Goal: Contribute content

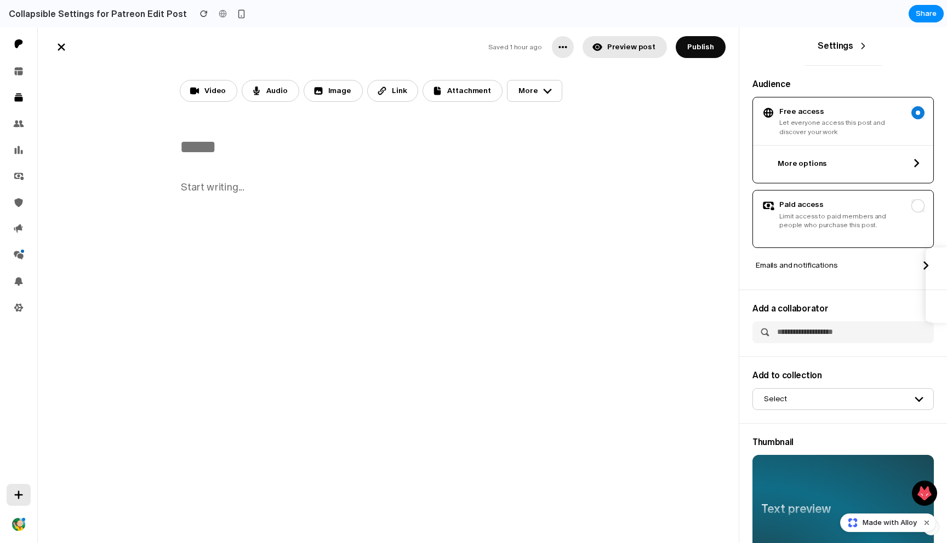
click at [811, 211] on span "Paid access Limit access to paid members and people who purchase this post." at bounding box center [840, 214] width 123 height 31
click at [817, 134] on span "Let everyone access this post and discover your work" at bounding box center [840, 127] width 123 height 19
click at [814, 239] on div "Paid access Limit access to paid members and people who purchase this post." at bounding box center [842, 219] width 181 height 58
click at [840, 45] on h2 "Settings" at bounding box center [834, 47] width 35 height 12
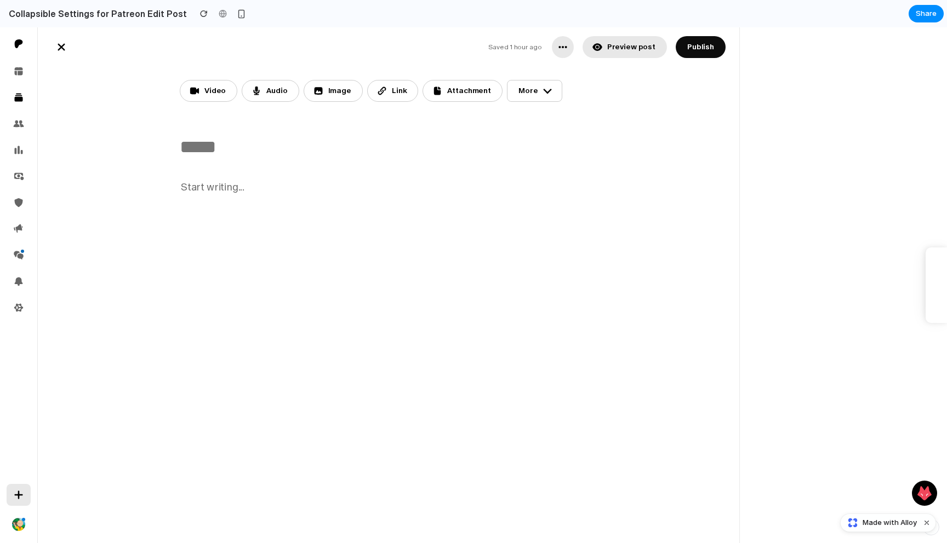
click at [852, 45] on div "Saved 1 hour ago Save draft Preview post Publish Free Settings Preview Saved 1 …" at bounding box center [491, 285] width 909 height 516
click at [40, 14] on h2 "Collapsible Settings for Patreon Edit Post" at bounding box center [95, 13] width 182 height 13
click at [16, 522] on div at bounding box center [18, 524] width 13 height 13
click at [168, 403] on div "Video Audio Image Link Attachment More Drop a video, audio or image file to upl…" at bounding box center [387, 305] width 701 height 477
